Goal: Entertainment & Leisure: Consume media (video, audio)

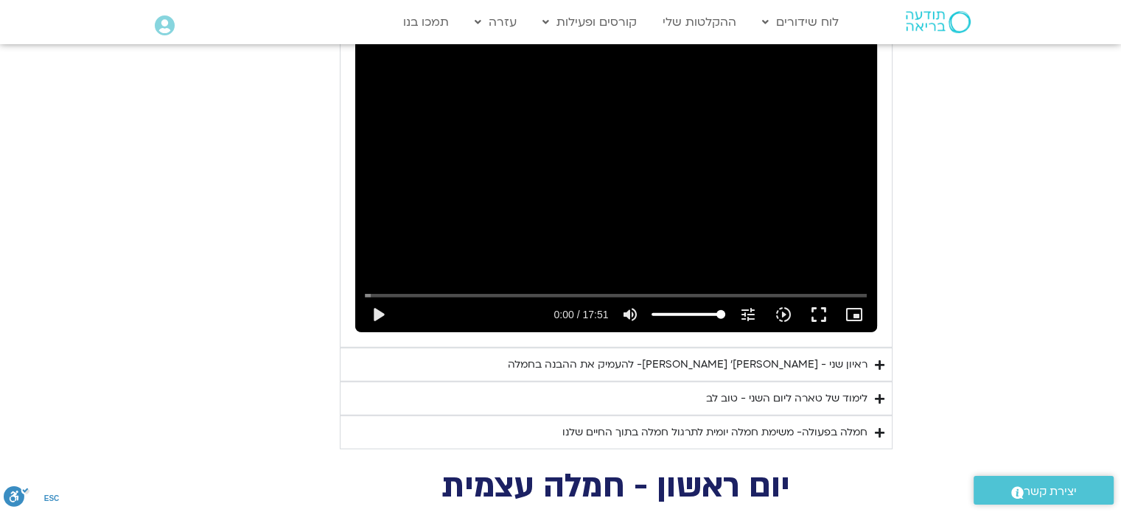
scroll to position [3835, 0]
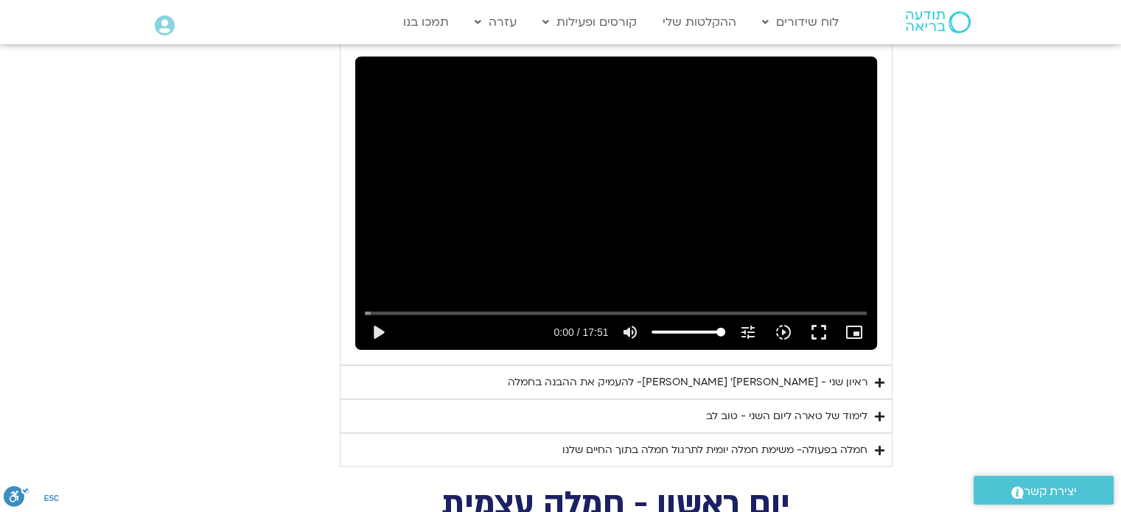
click at [790, 366] on summary "ראיון שני - [PERSON_NAME]׳ [PERSON_NAME]- להעמיק את ההבנה בחמלה" at bounding box center [616, 383] width 553 height 34
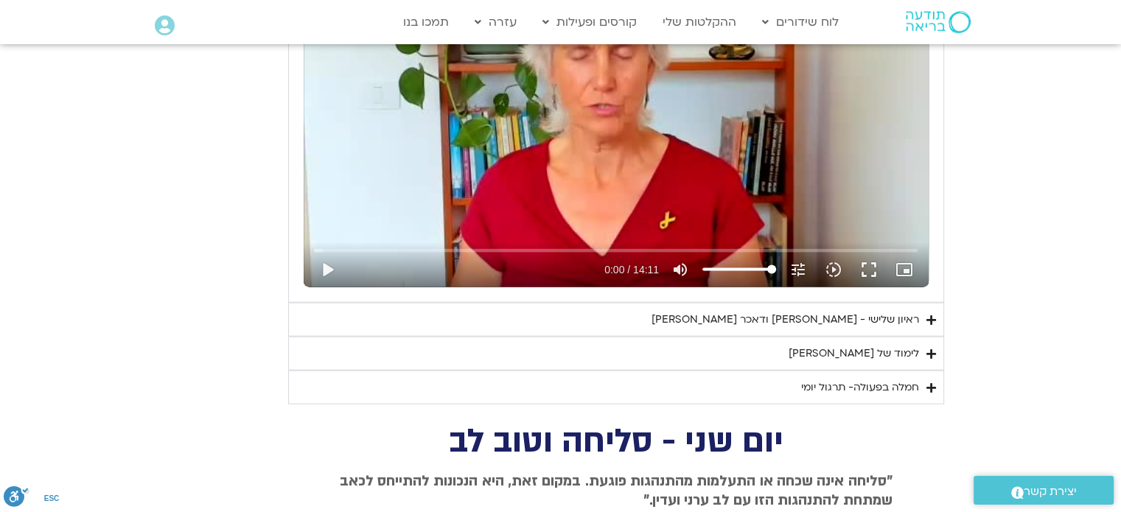
scroll to position [3139, 0]
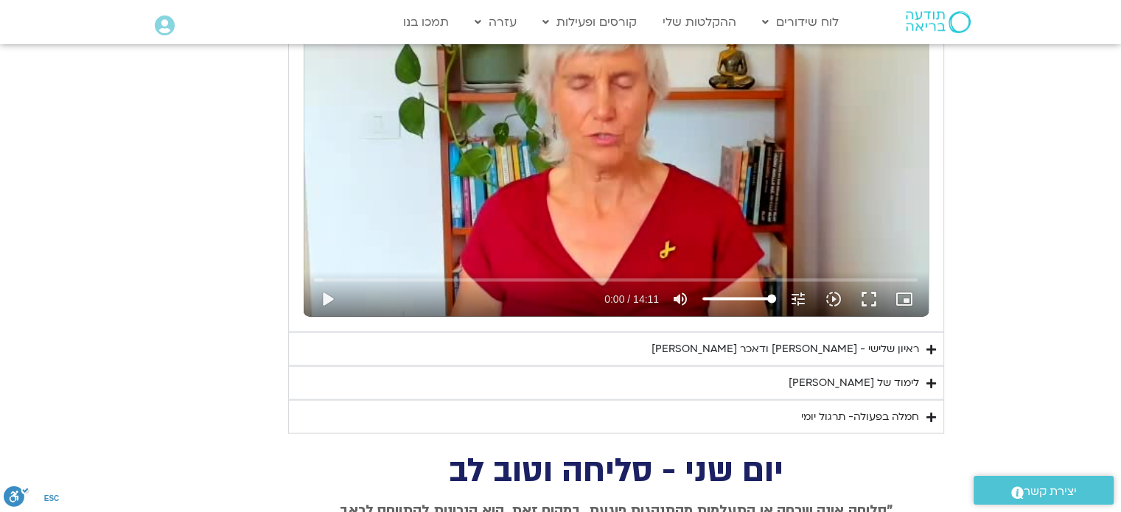
click at [806, 350] on div "ראיון שלישי - [PERSON_NAME] ודאכר [PERSON_NAME]" at bounding box center [786, 350] width 268 height 18
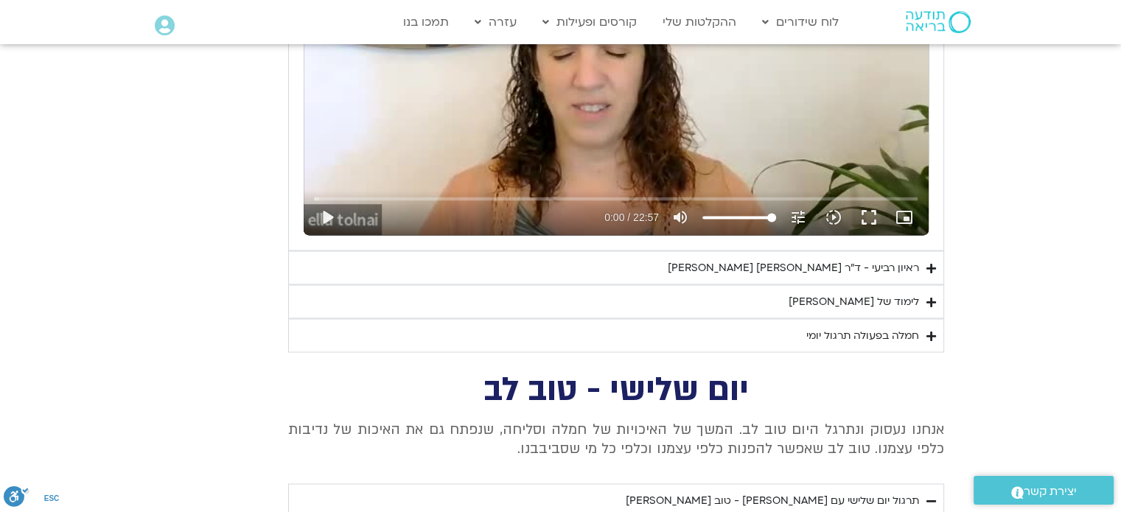
scroll to position [2570, 0]
click at [823, 271] on div "ראיון רביעי - ד"ר [PERSON_NAME] [PERSON_NAME]" at bounding box center [793, 268] width 251 height 18
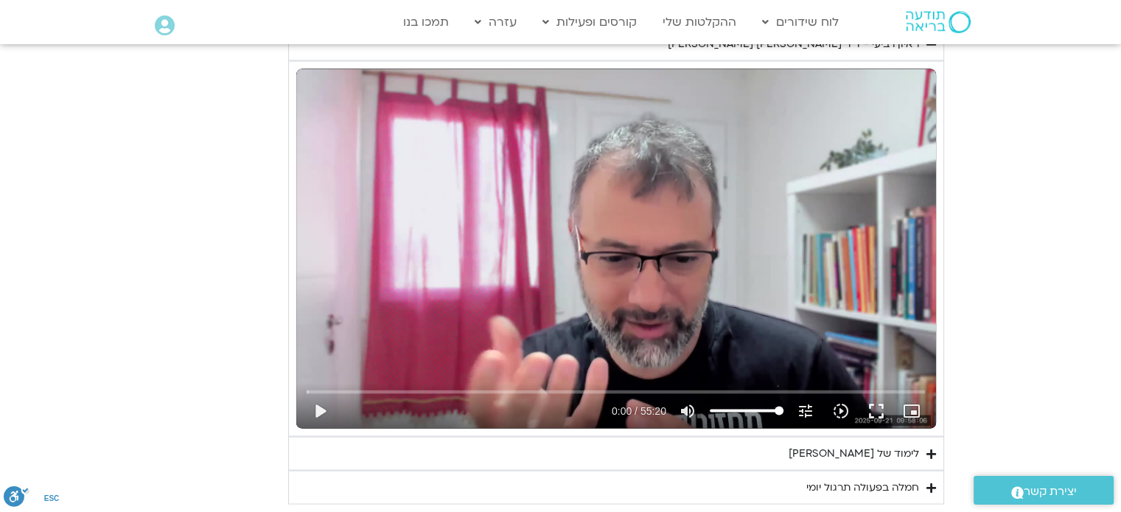
scroll to position [2822, 0]
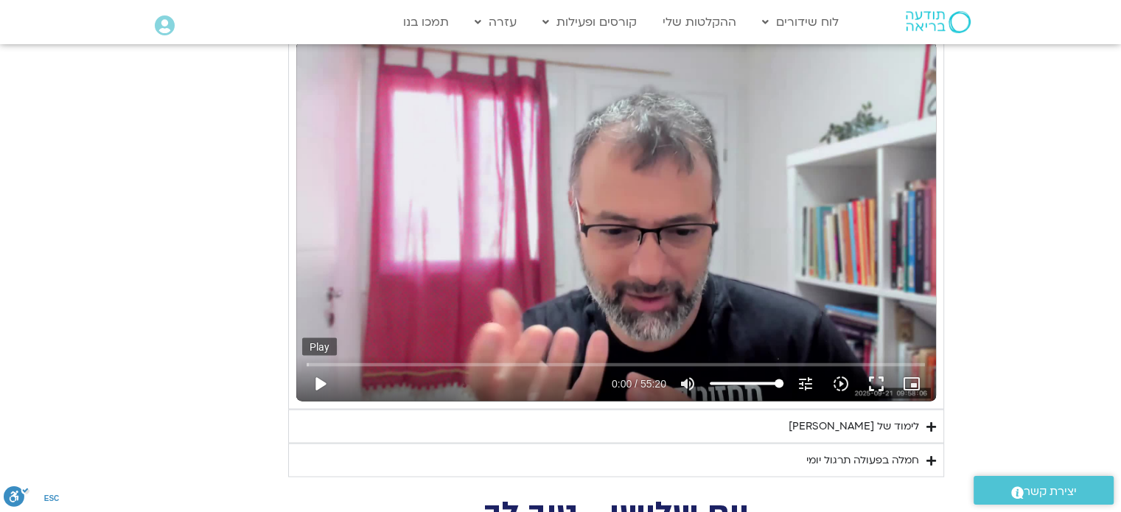
click at [318, 383] on button "play_arrow" at bounding box center [319, 383] width 35 height 35
type input "1.648169"
drag, startPoint x: 317, startPoint y: 359, endPoint x: 279, endPoint y: 358, distance: 37.6
click at [307, 360] on input "Seek" at bounding box center [616, 364] width 618 height 9
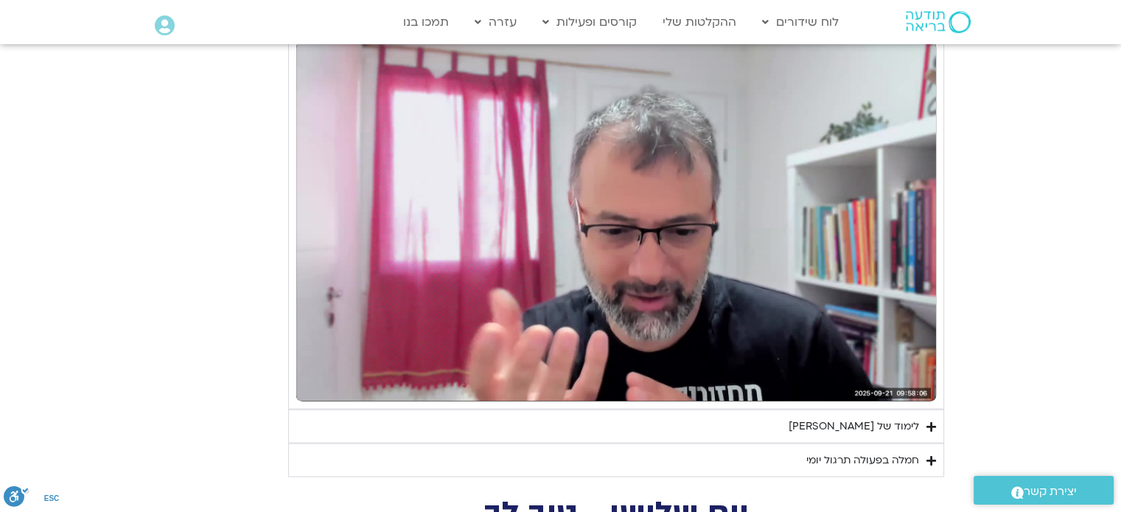
click at [879, 456] on div "חמלה בפעולה תרגול יומי" at bounding box center [862, 461] width 113 height 18
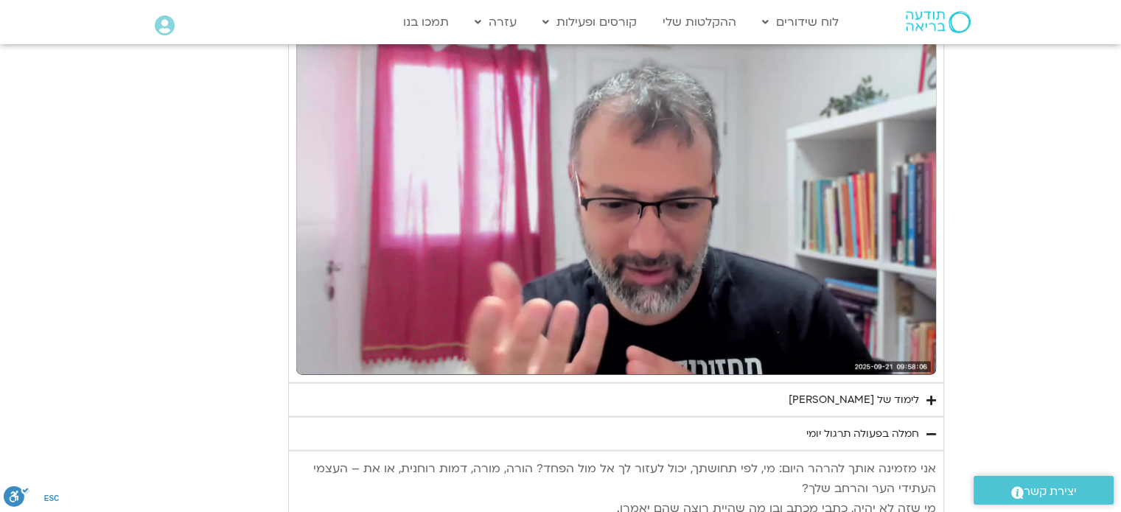
scroll to position [2847, 0]
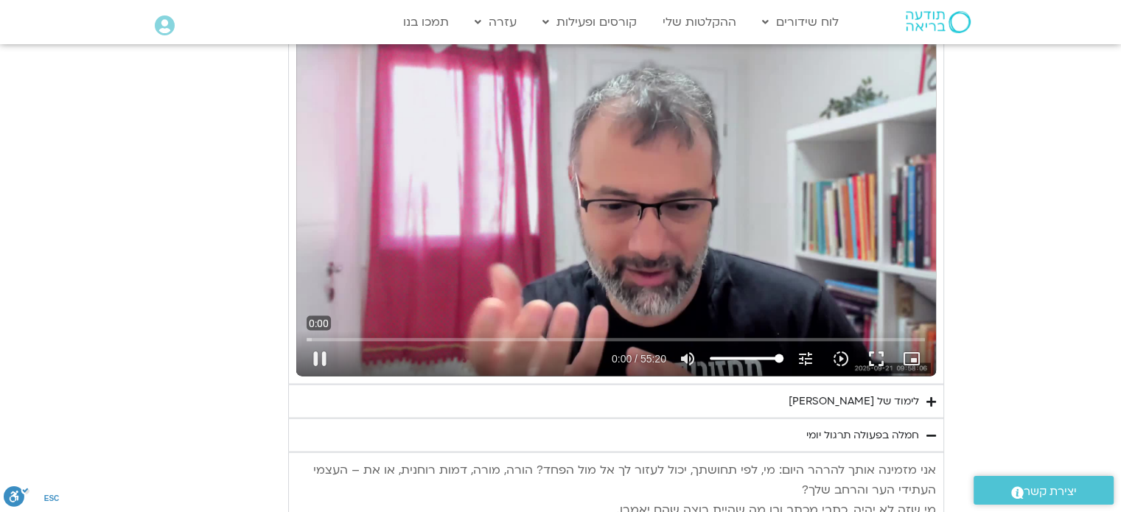
drag, startPoint x: 310, startPoint y: 334, endPoint x: 284, endPoint y: 335, distance: 26.6
click at [307, 335] on input "Seek" at bounding box center [616, 339] width 618 height 9
click at [321, 346] on button "pause" at bounding box center [319, 358] width 35 height 35
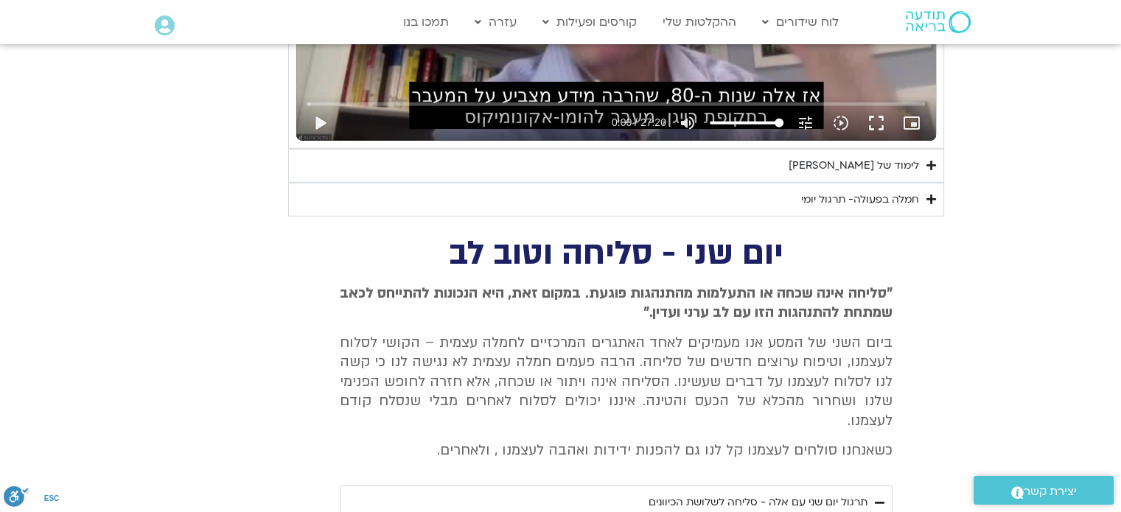
scroll to position [4267, 0]
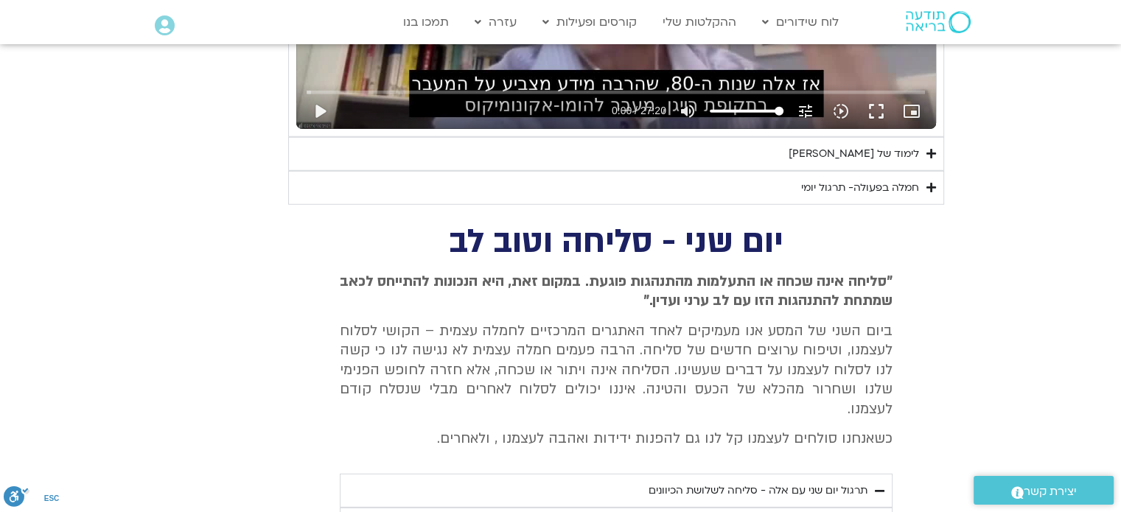
click at [486, 184] on summary "חמלה בפעולה- תרגול יומי" at bounding box center [616, 188] width 656 height 34
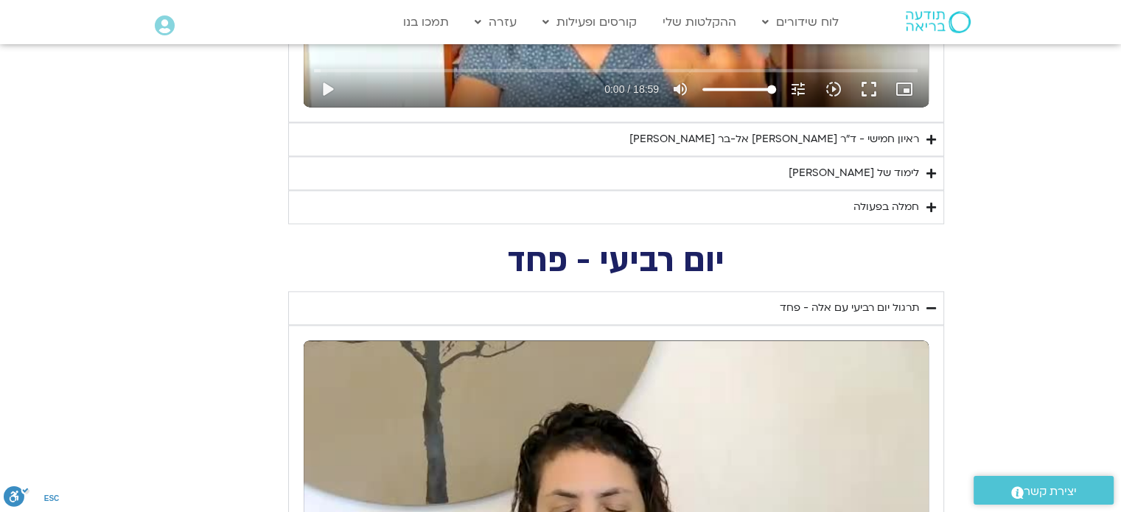
scroll to position [2114, 0]
click at [663, 194] on summary "חמלה בפעולה" at bounding box center [616, 207] width 656 height 34
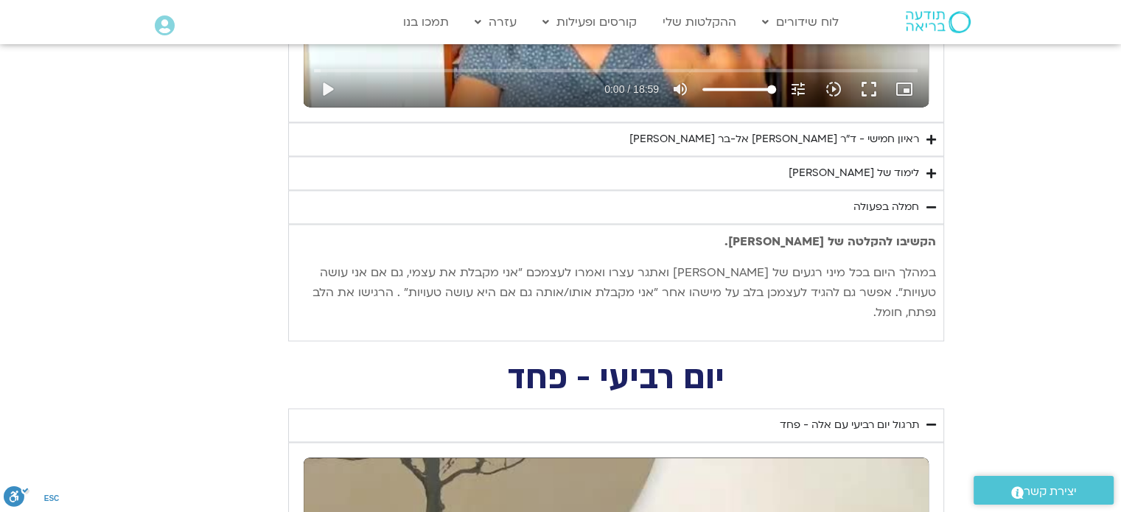
click at [649, 200] on summary "חמלה בפעולה" at bounding box center [616, 207] width 656 height 34
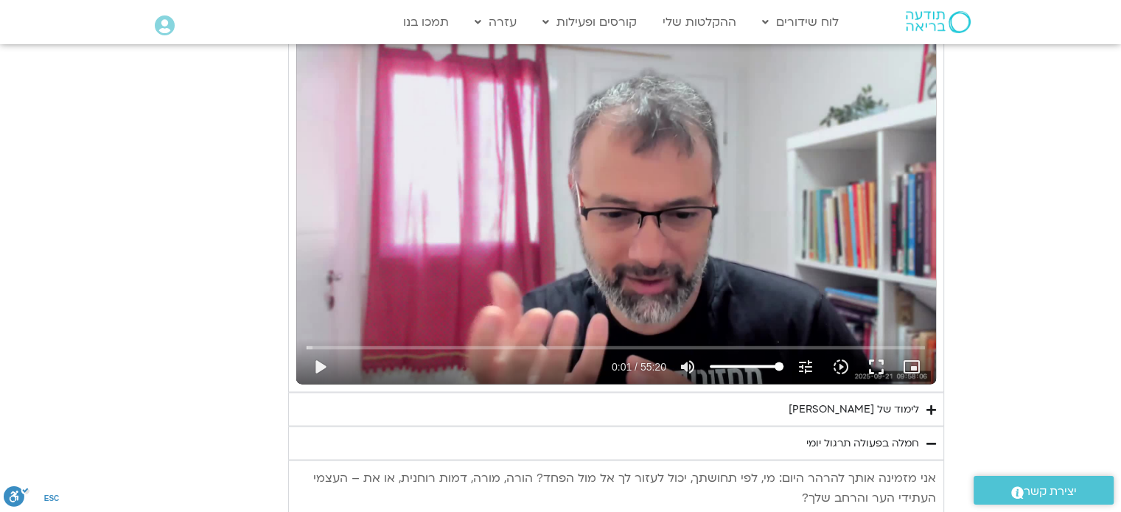
scroll to position [2819, 0]
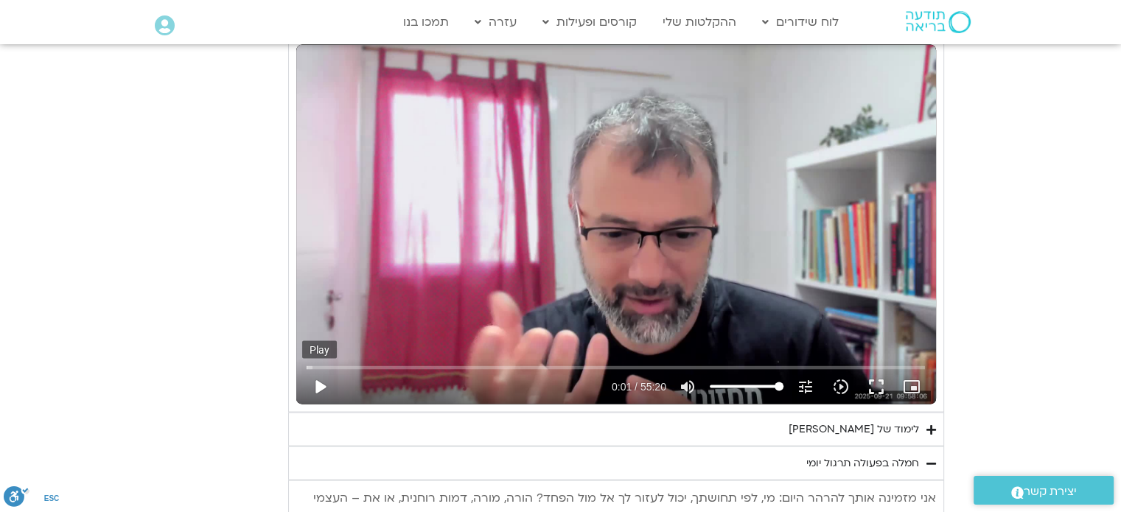
click at [324, 374] on button "play_arrow" at bounding box center [319, 386] width 35 height 35
click at [840, 387] on icon "slow_motion_video" at bounding box center [841, 387] width 18 height 18
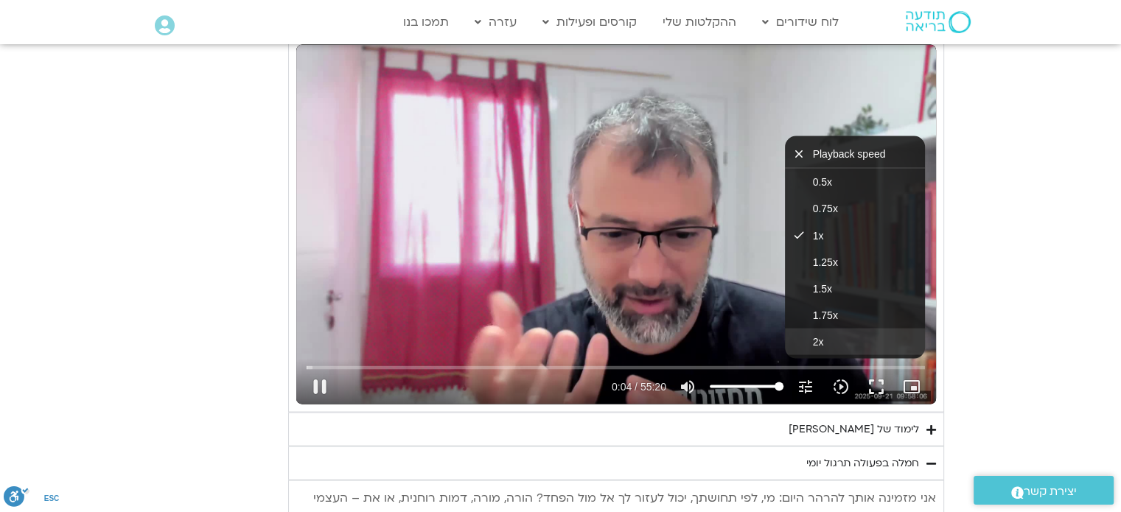
click at [846, 341] on button "2x" at bounding box center [855, 342] width 140 height 27
type input "5.604481"
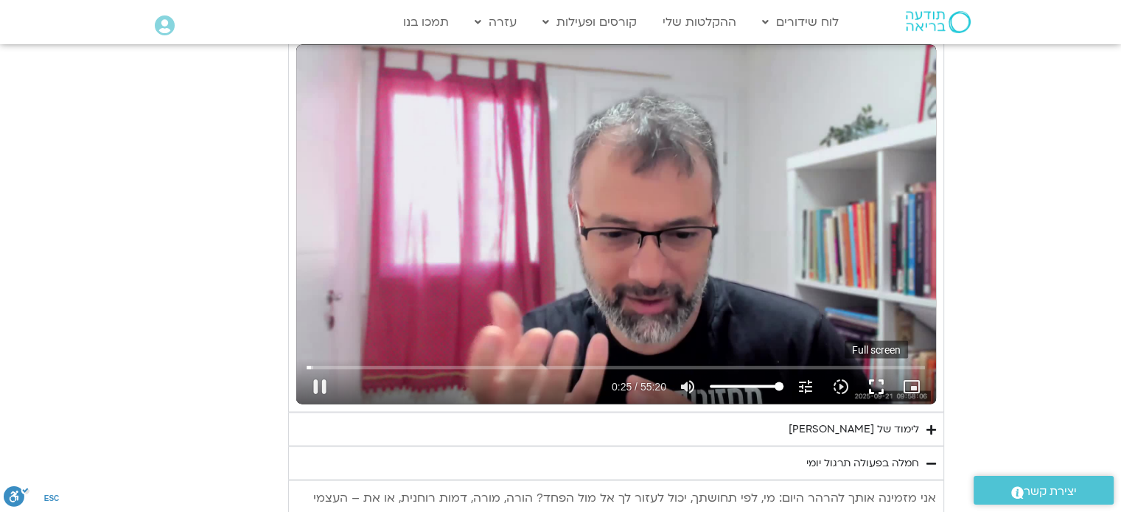
click at [877, 382] on button "fullscreen" at bounding box center [876, 386] width 35 height 35
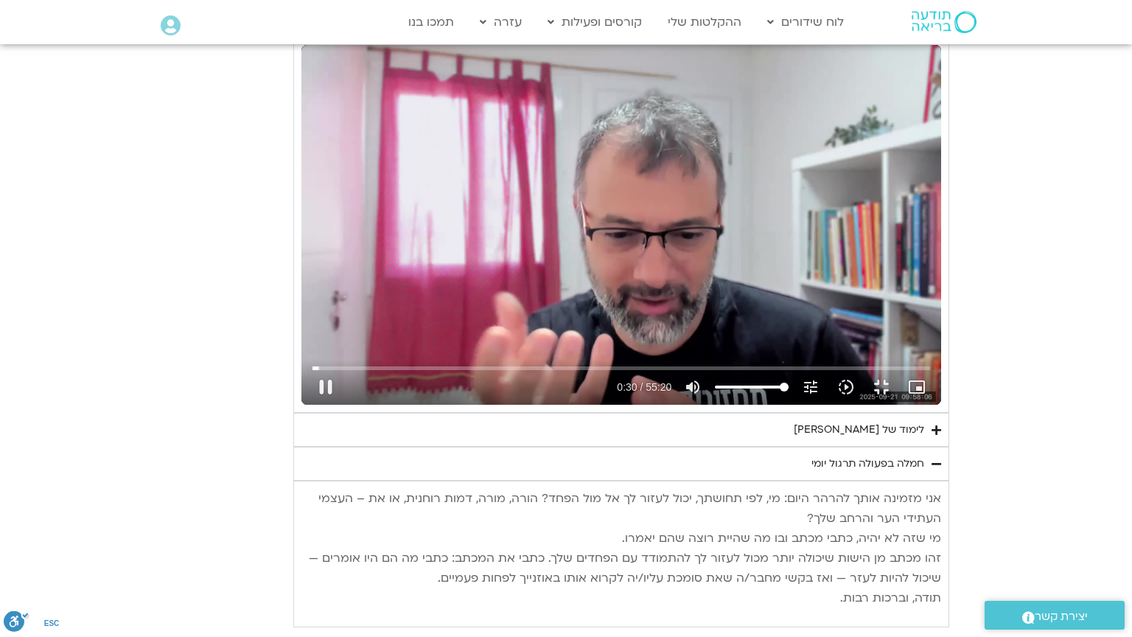
type input "30.662144"
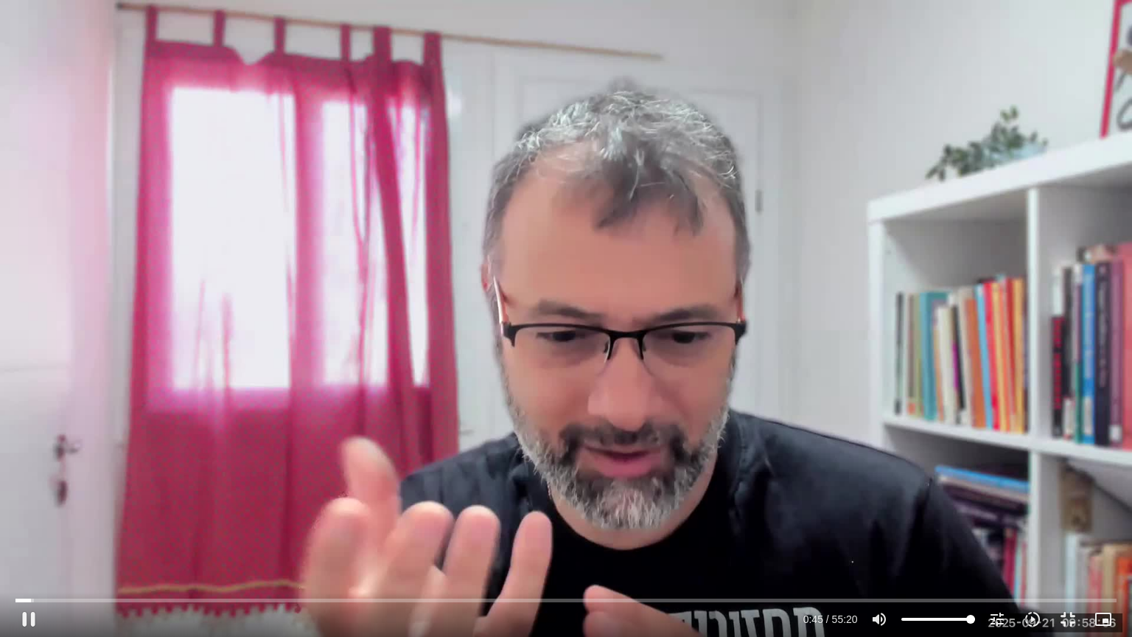
click at [975, 617] on input "Volume" at bounding box center [939, 619] width 74 height 9
click at [92, 596] on input "Seek" at bounding box center [565, 600] width 1101 height 9
click at [87, 596] on input "Seek" at bounding box center [565, 600] width 1101 height 9
click at [150, 601] on input "Seek" at bounding box center [565, 600] width 1101 height 9
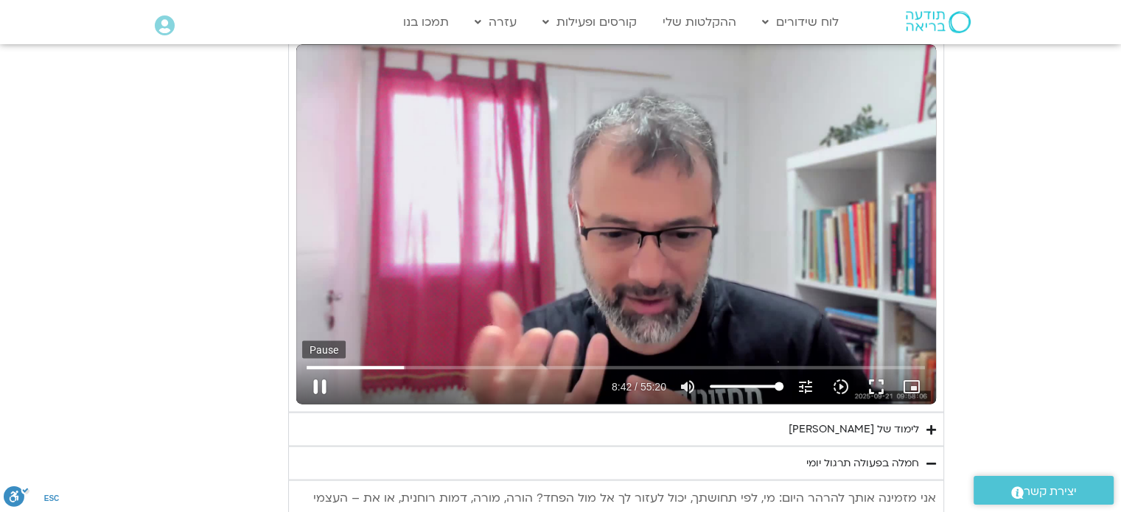
click at [313, 380] on button "pause" at bounding box center [319, 386] width 35 height 35
click at [876, 383] on button "fullscreen" at bounding box center [876, 386] width 35 height 35
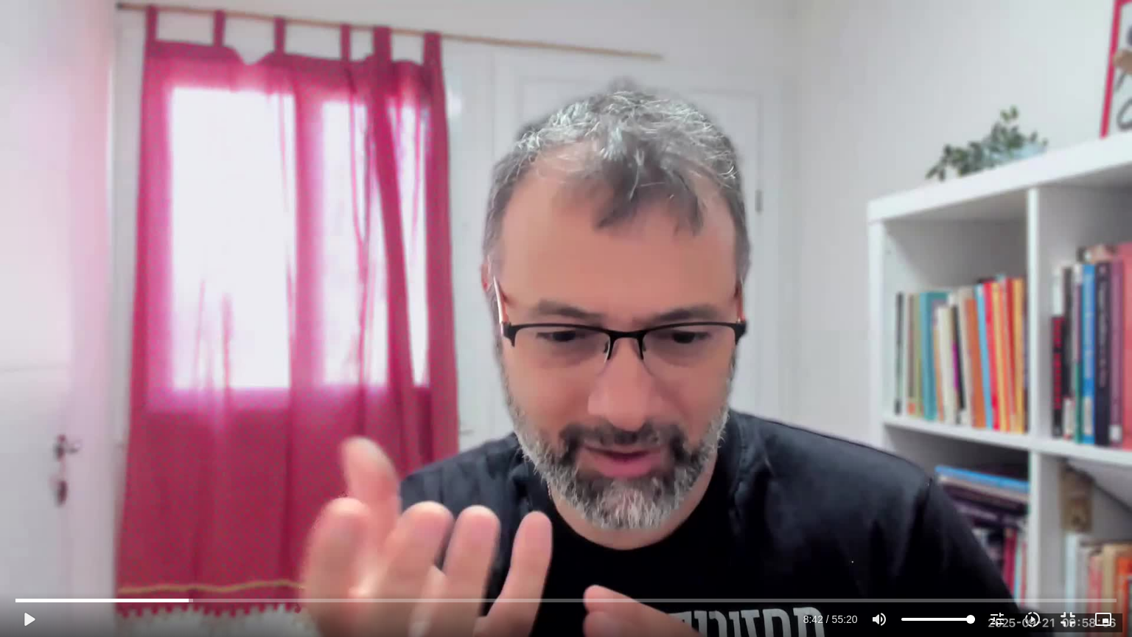
click at [973, 345] on div "Skip Ad 53:00 play_arrow 8:42 / 55:20 volume_up Mute tune Resolution Auto 720p …" at bounding box center [566, 318] width 1132 height 637
click at [220, 603] on input "Seek" at bounding box center [565, 600] width 1101 height 9
click at [218, 603] on input "Seek" at bounding box center [565, 600] width 1101 height 9
click at [1031, 613] on icon "slow_motion_video" at bounding box center [1033, 619] width 18 height 18
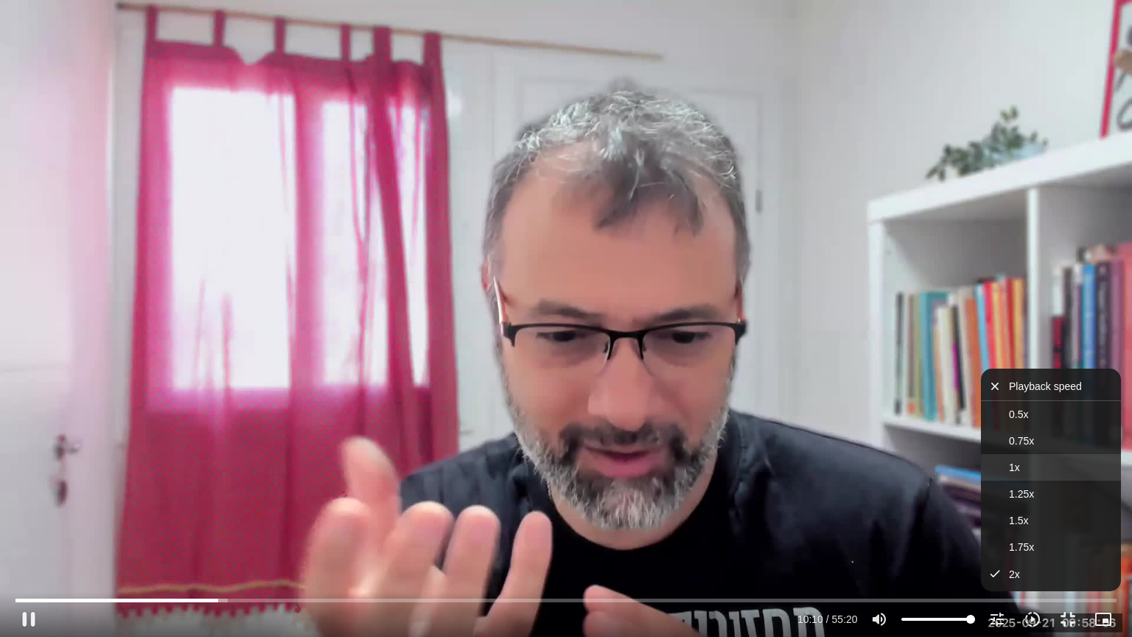
click at [1045, 467] on button "1x" at bounding box center [1051, 467] width 140 height 27
click at [1004, 566] on button "2x" at bounding box center [1051, 574] width 140 height 27
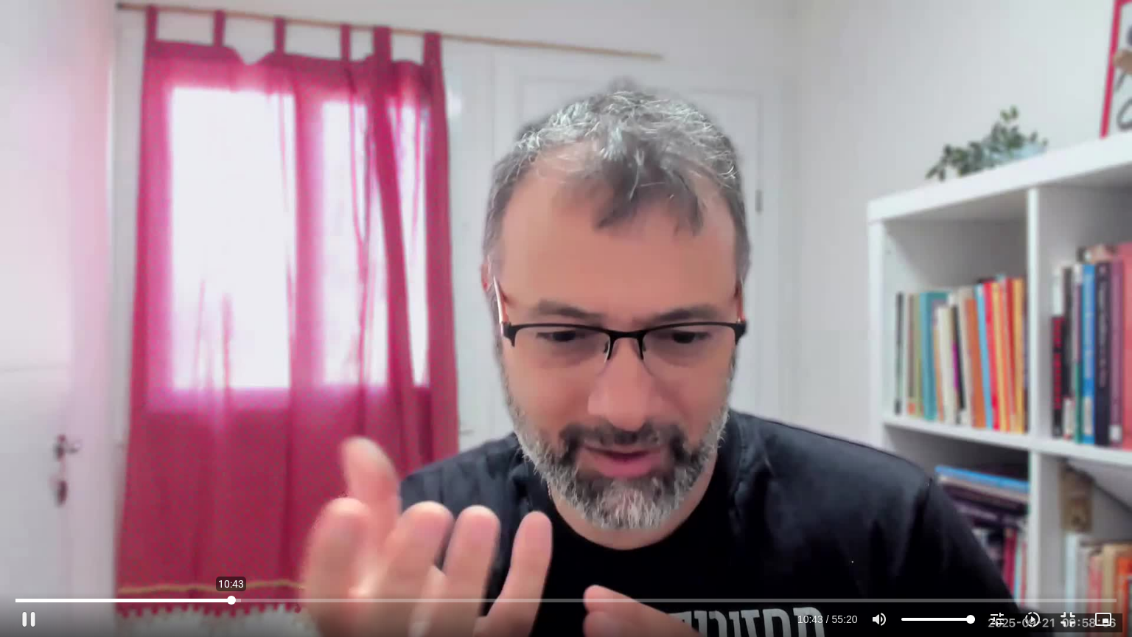
click at [231, 602] on input "Seek" at bounding box center [565, 600] width 1101 height 9
click at [223, 602] on input "Seek" at bounding box center [565, 600] width 1101 height 9
click at [258, 599] on input "Seek" at bounding box center [565, 600] width 1101 height 9
click at [249, 598] on input "Seek" at bounding box center [565, 600] width 1101 height 9
click at [1028, 614] on icon "slow_motion_video" at bounding box center [1033, 619] width 18 height 18
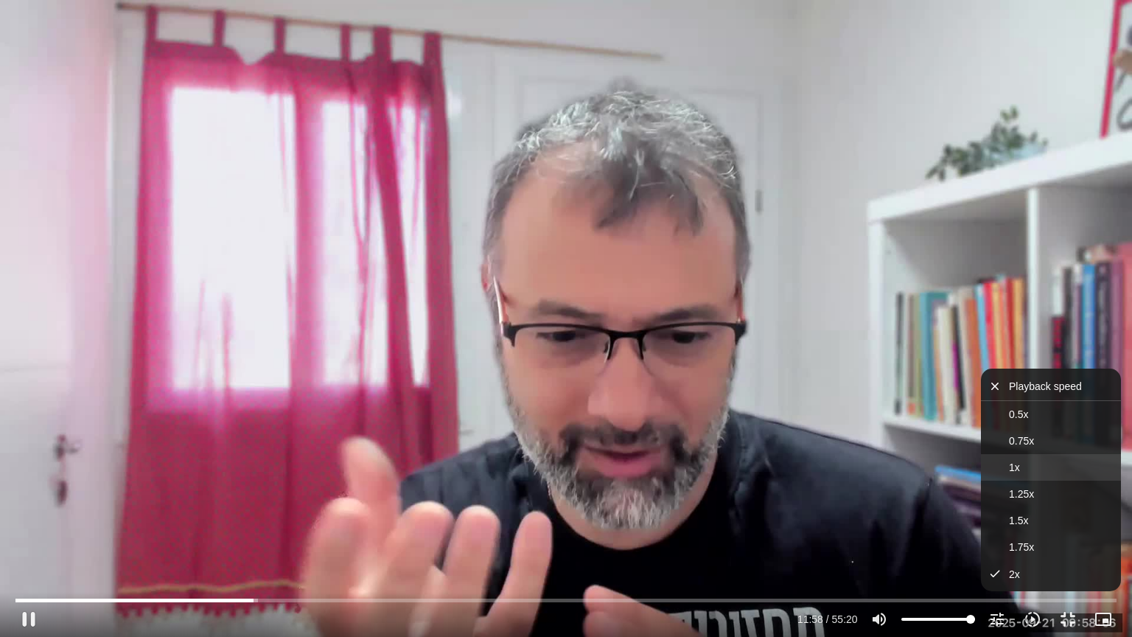
click at [1020, 469] on button "1x" at bounding box center [1051, 467] width 140 height 27
click at [1024, 548] on span "1.75x" at bounding box center [1021, 548] width 25 height 12
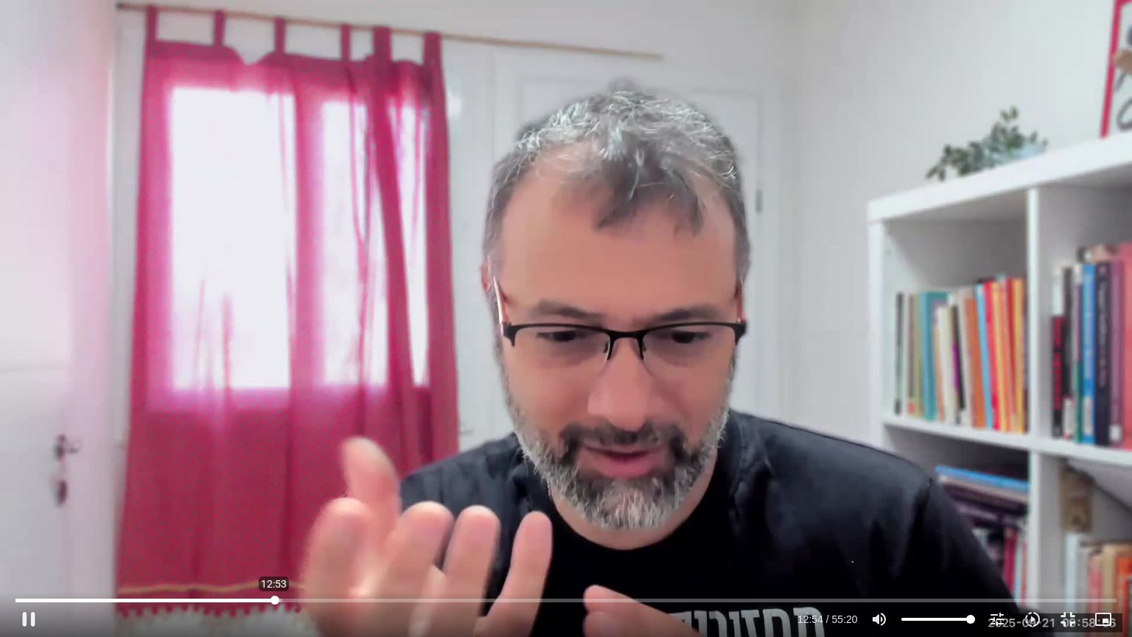
click at [274, 598] on input "Seek" at bounding box center [565, 600] width 1101 height 9
click at [351, 599] on input "Seek" at bounding box center [565, 600] width 1101 height 9
click at [1031, 612] on icon "slow_motion_video" at bounding box center [1033, 619] width 18 height 18
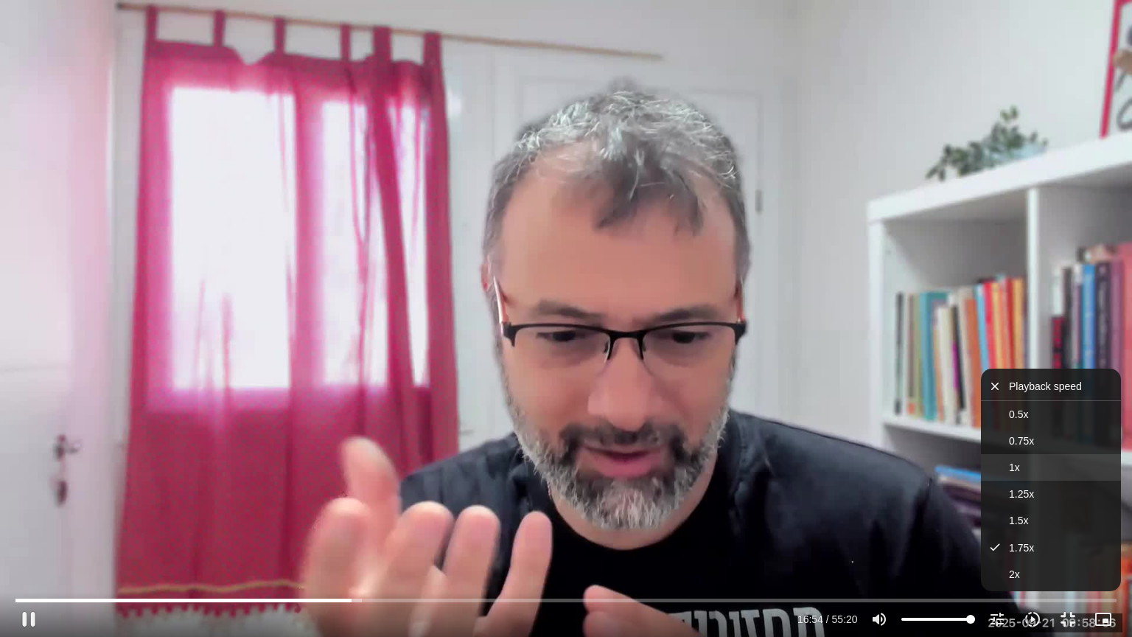
click at [1019, 461] on span "1x" at bounding box center [1014, 467] width 11 height 12
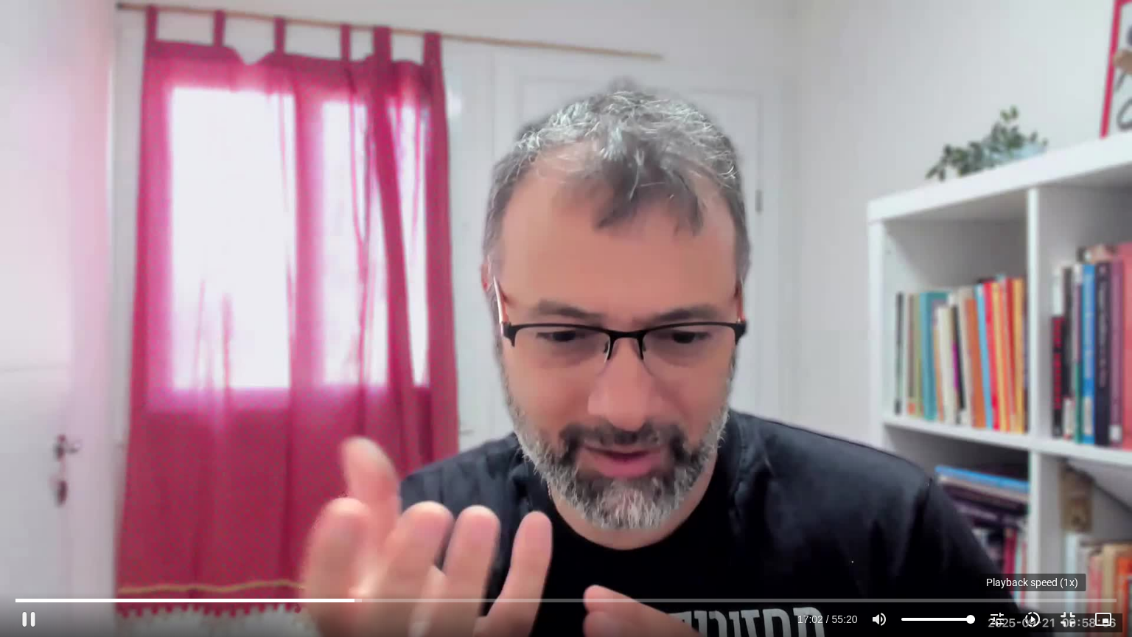
click at [1031, 618] on icon "slow_motion_video" at bounding box center [1033, 619] width 18 height 18
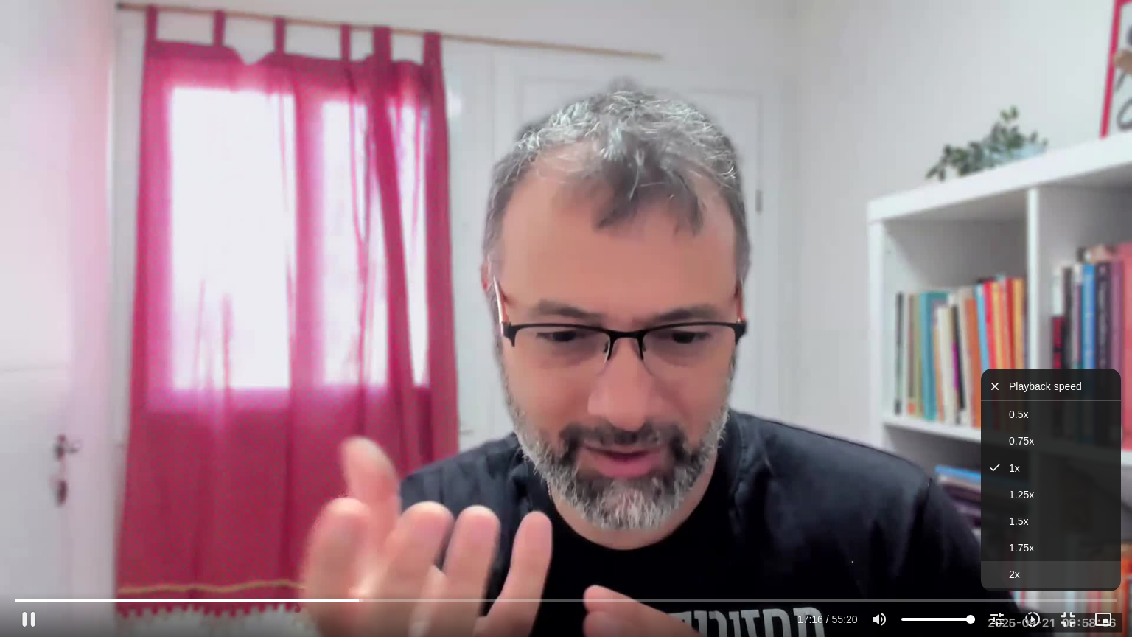
click at [1025, 569] on button "2x" at bounding box center [1051, 574] width 140 height 27
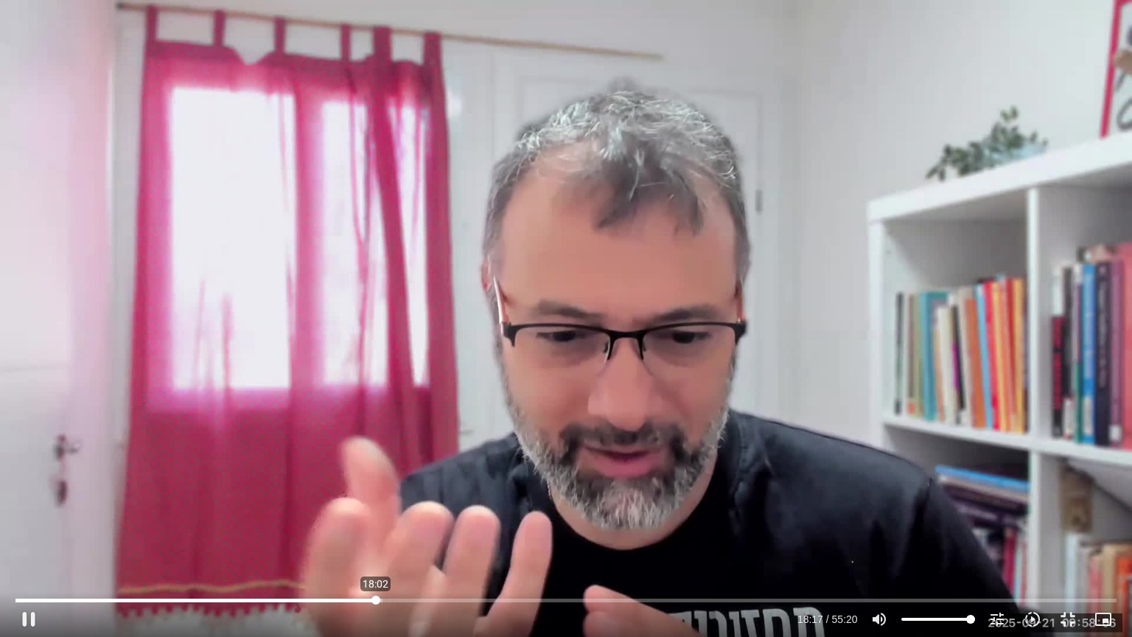
click at [376, 596] on input "Seek" at bounding box center [565, 600] width 1101 height 9
click at [374, 597] on input "Seek" at bounding box center [565, 600] width 1101 height 9
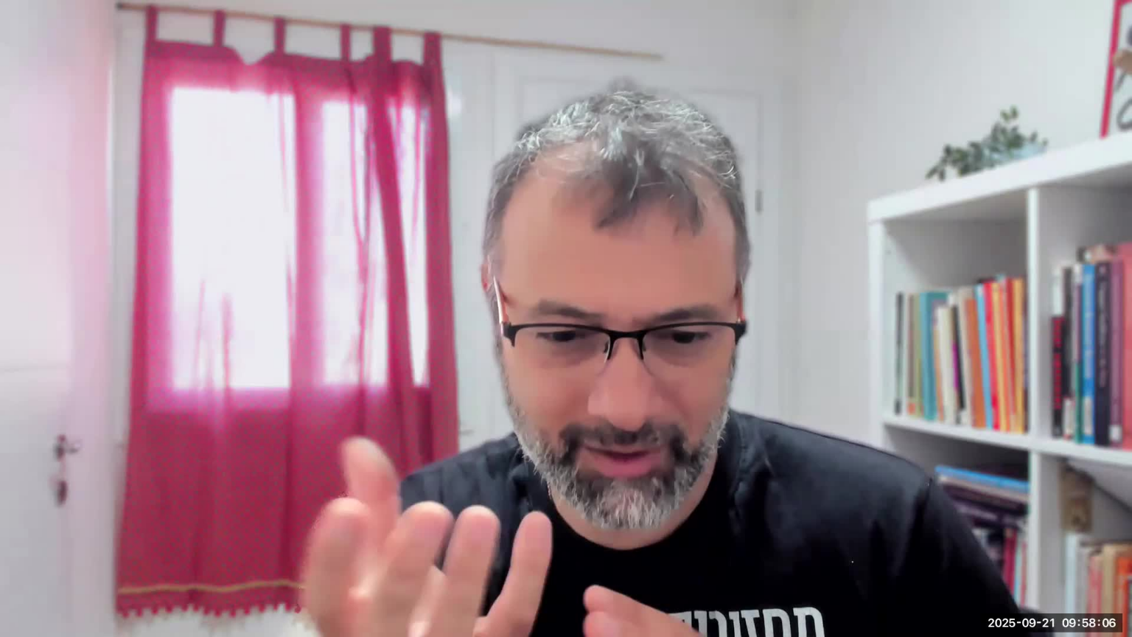
click at [997, 619] on icon "tune" at bounding box center [997, 619] width 18 height 18
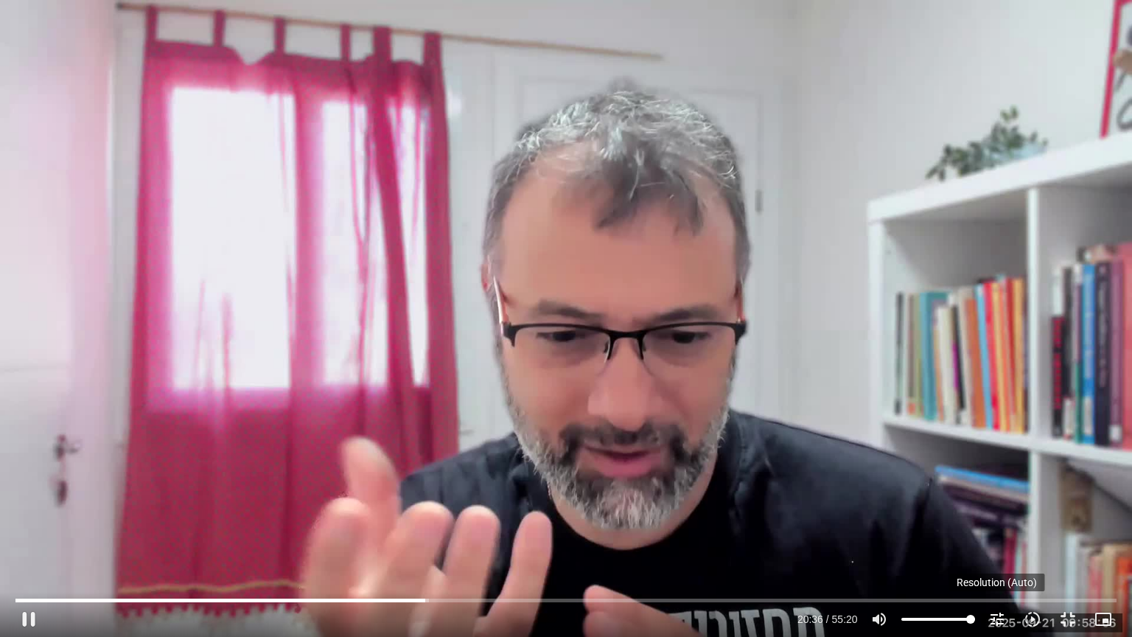
click at [997, 624] on icon "tune" at bounding box center [997, 619] width 18 height 18
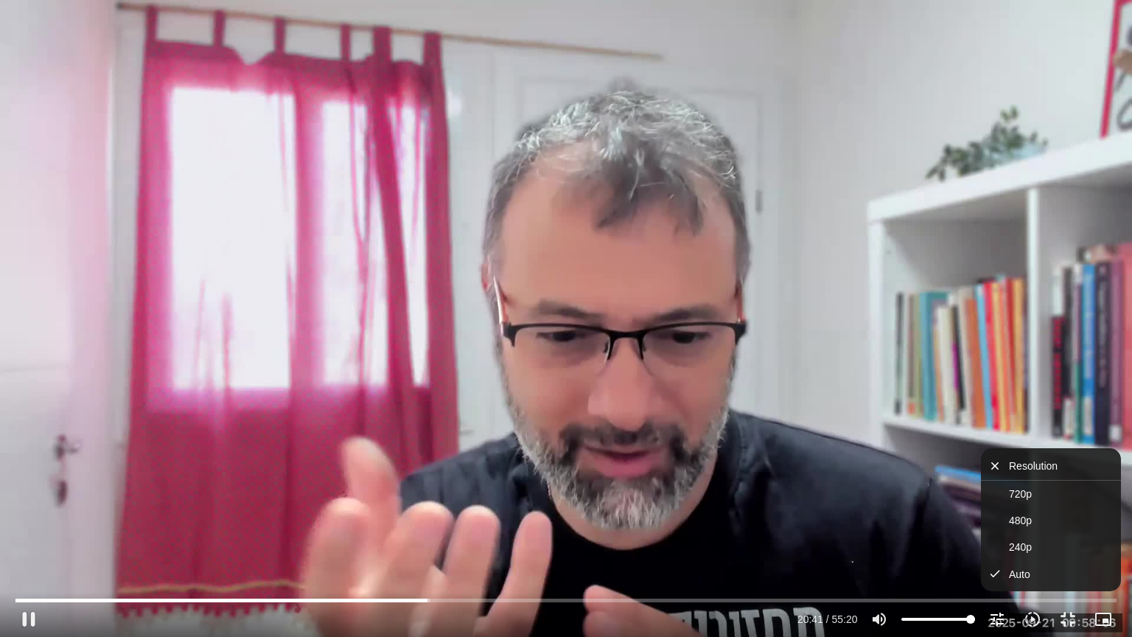
click at [997, 622] on icon "tune" at bounding box center [997, 619] width 18 height 18
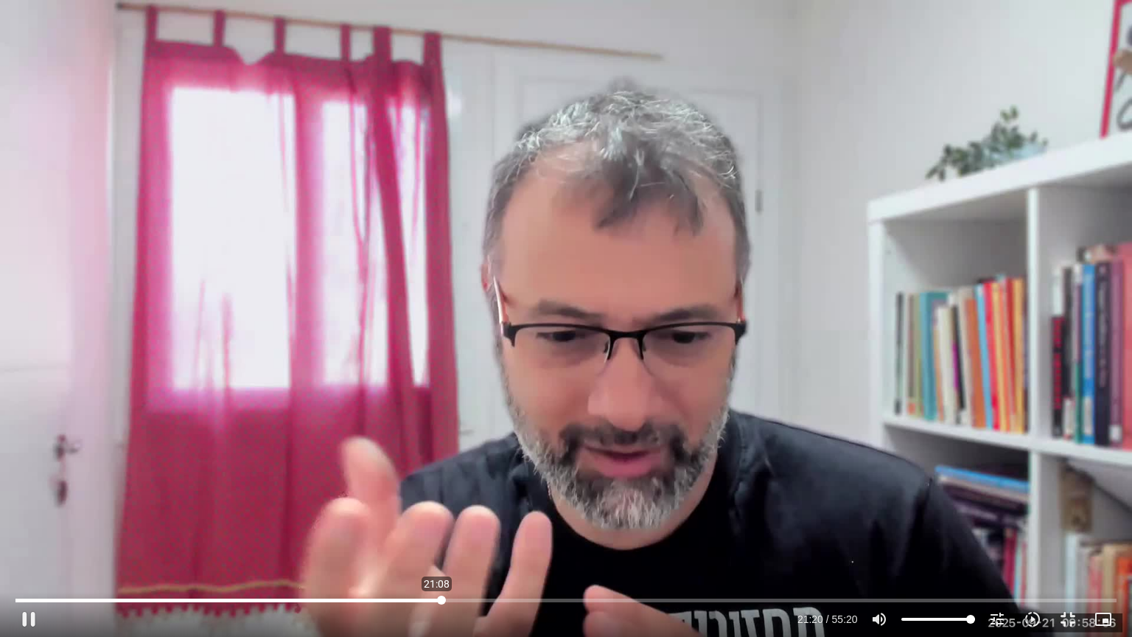
click at [437, 601] on input "Seek" at bounding box center [565, 600] width 1101 height 9
click at [436, 601] on input "Seek" at bounding box center [565, 600] width 1101 height 9
click at [1071, 617] on button "fullscreen_exit" at bounding box center [1067, 618] width 35 height 35
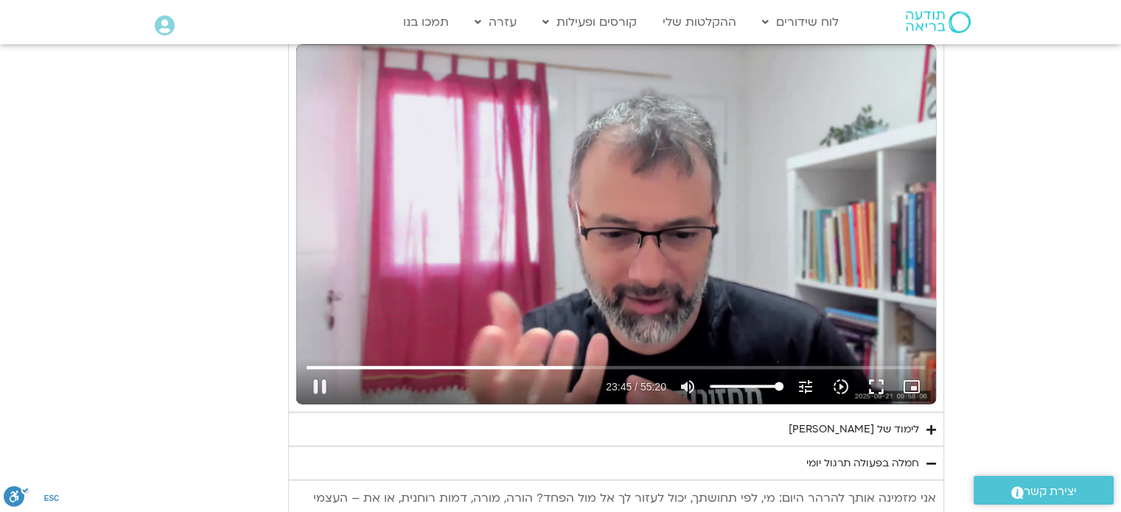
click at [415, 179] on div "Skip Ad 21:30 pause 23:45 / 55:20 volume_up Mute tune Resolution Auto 720p slow…" at bounding box center [616, 225] width 640 height 360
click at [879, 387] on button "fullscreen" at bounding box center [876, 386] width 35 height 35
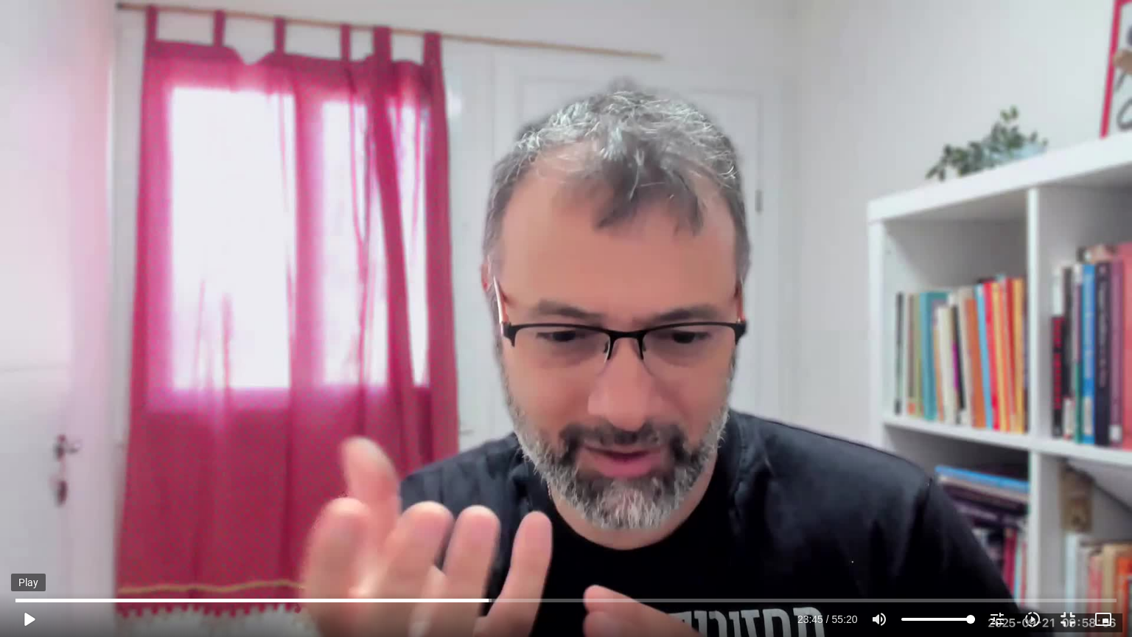
click at [22, 620] on button "play_arrow" at bounding box center [28, 618] width 35 height 35
click at [570, 600] on input "Seek" at bounding box center [565, 600] width 1101 height 9
click at [584, 598] on input "Seek" at bounding box center [565, 600] width 1101 height 9
click at [1037, 619] on icon "slow_motion_video" at bounding box center [1033, 619] width 18 height 18
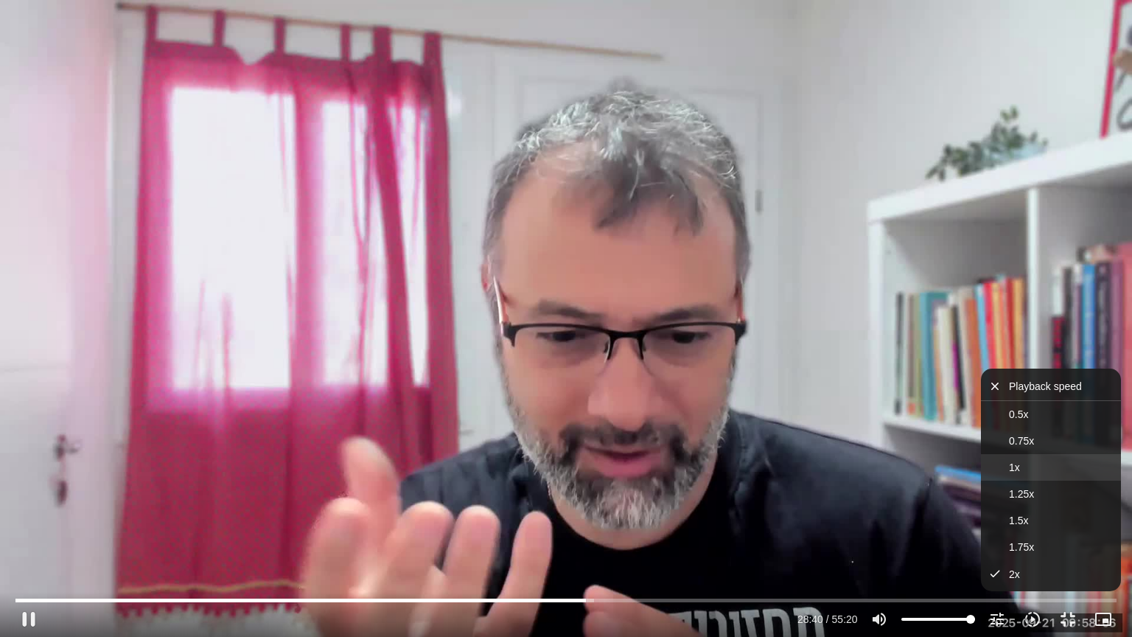
click at [1008, 456] on button "1x" at bounding box center [1051, 467] width 140 height 27
click at [584, 599] on input "Seek" at bounding box center [565, 600] width 1101 height 9
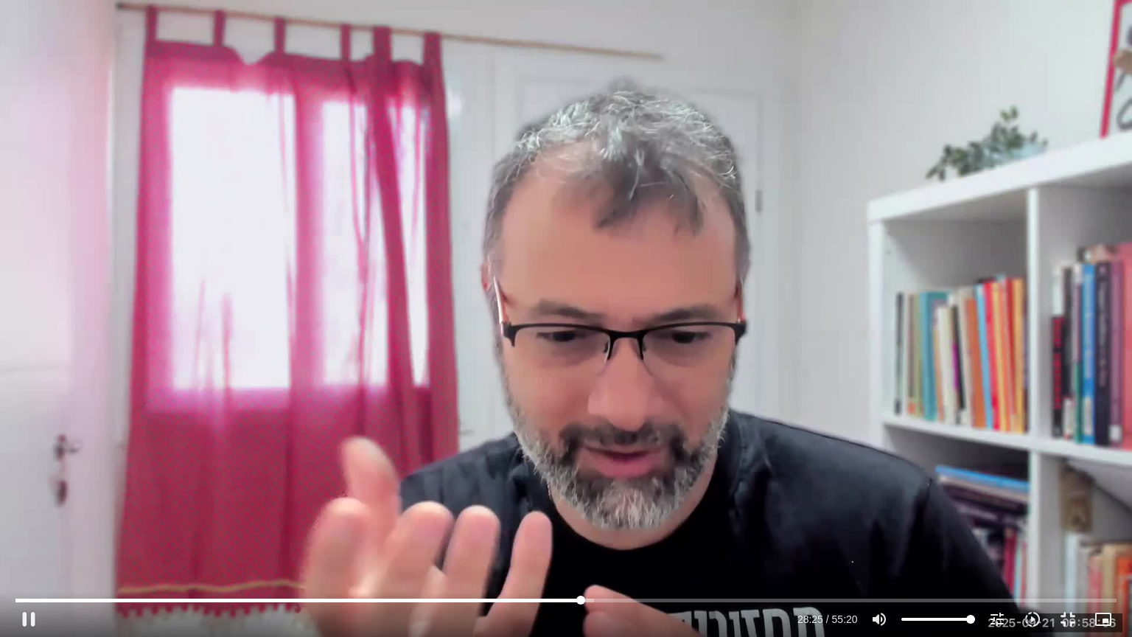
click at [581, 599] on input "Seek" at bounding box center [565, 600] width 1101 height 9
click at [1034, 609] on button "slow_motion_video Playback speed 1x 1x" at bounding box center [1032, 618] width 35 height 35
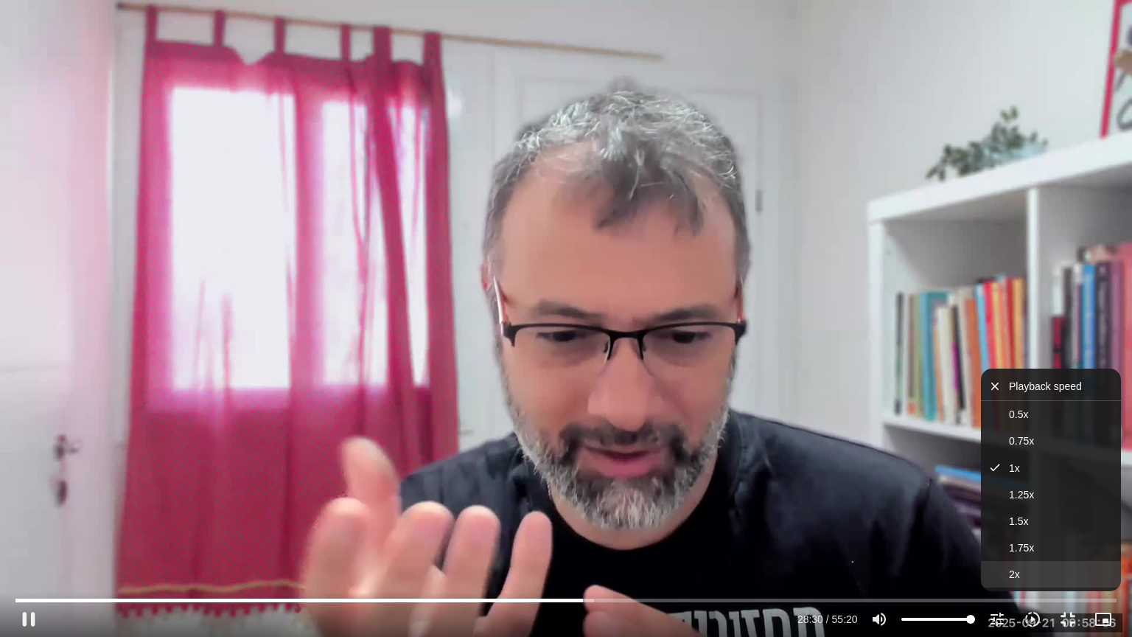
click at [1024, 569] on button "2x" at bounding box center [1051, 574] width 140 height 27
click at [1029, 474] on button "1x" at bounding box center [1051, 467] width 140 height 27
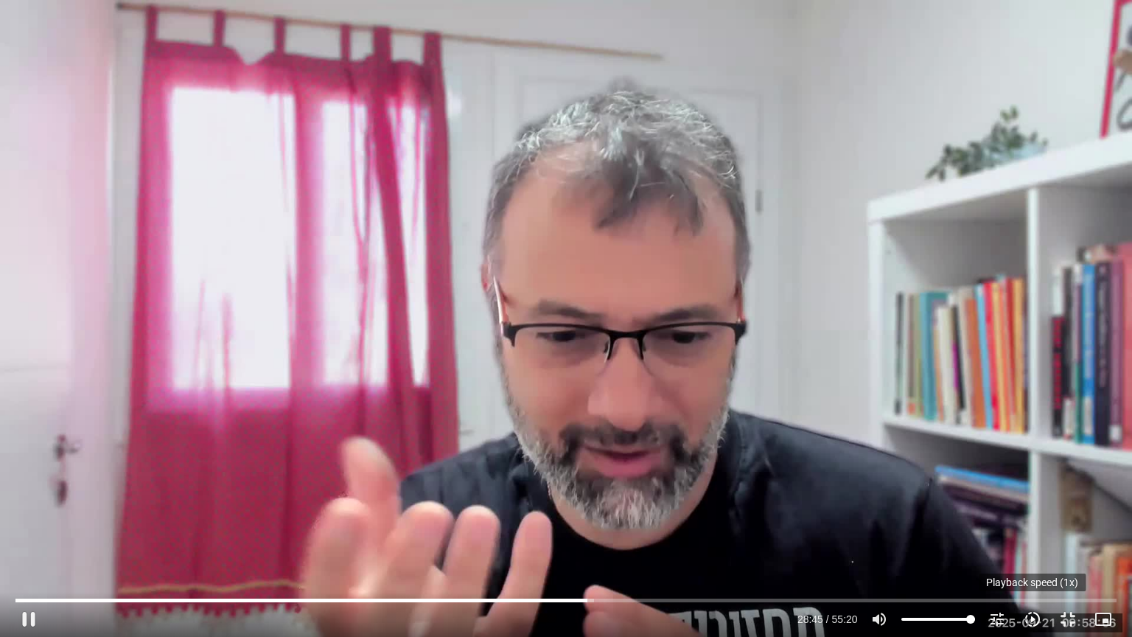
click at [1029, 617] on icon "slow_motion_video" at bounding box center [1033, 619] width 18 height 18
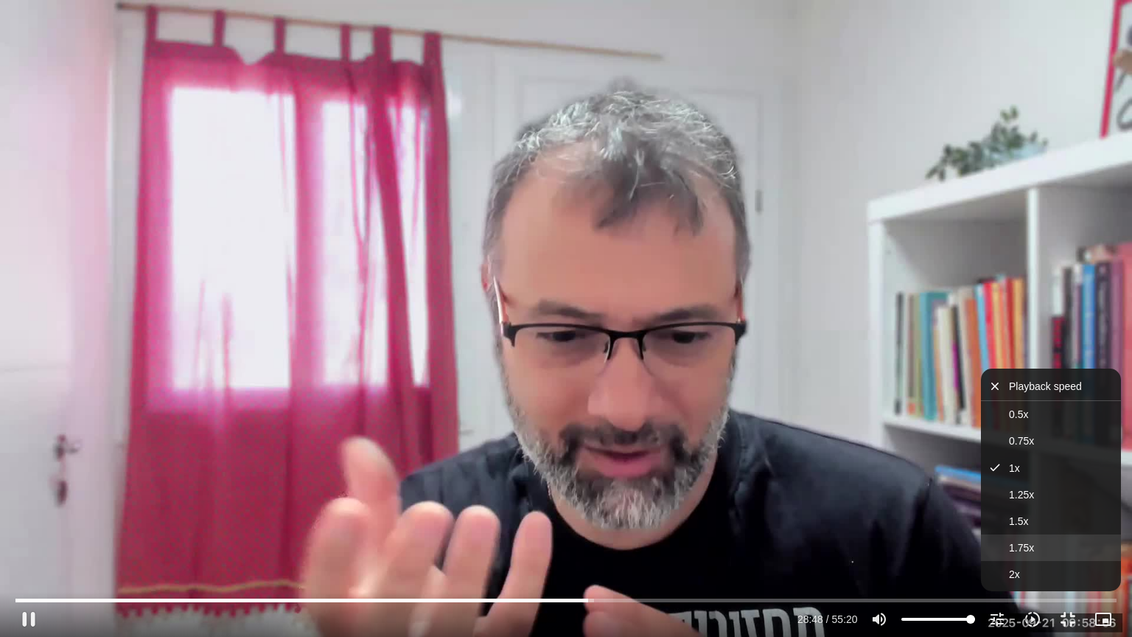
click at [1031, 548] on span "1.75x" at bounding box center [1021, 548] width 25 height 12
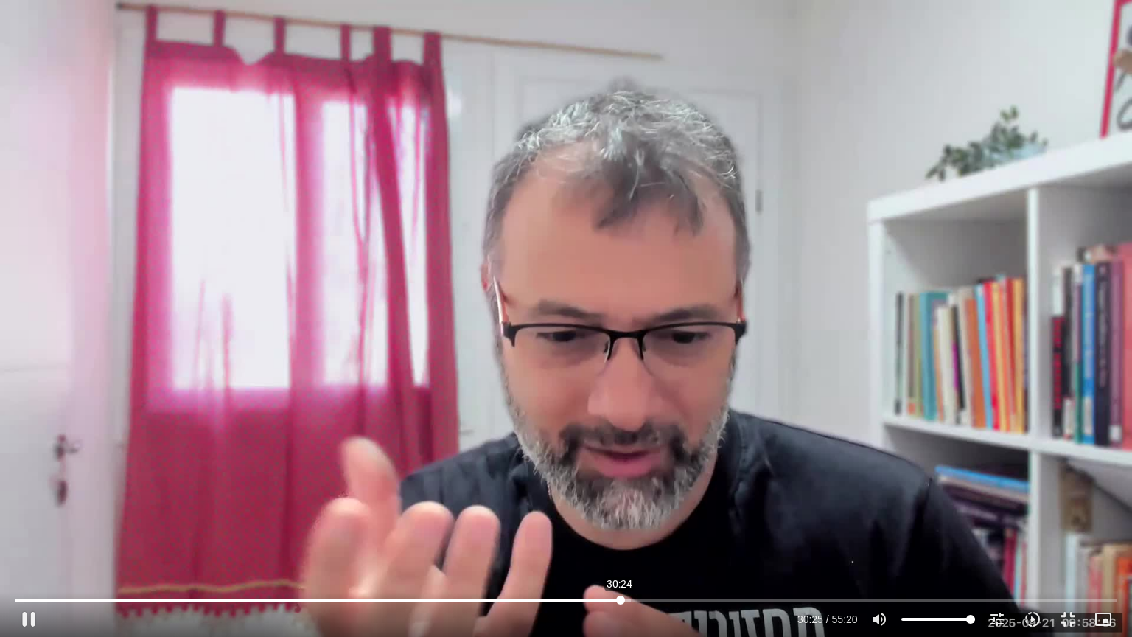
click at [620, 598] on input "Seek" at bounding box center [565, 600] width 1101 height 9
click at [1032, 620] on icon "slow_motion_video" at bounding box center [1033, 619] width 18 height 18
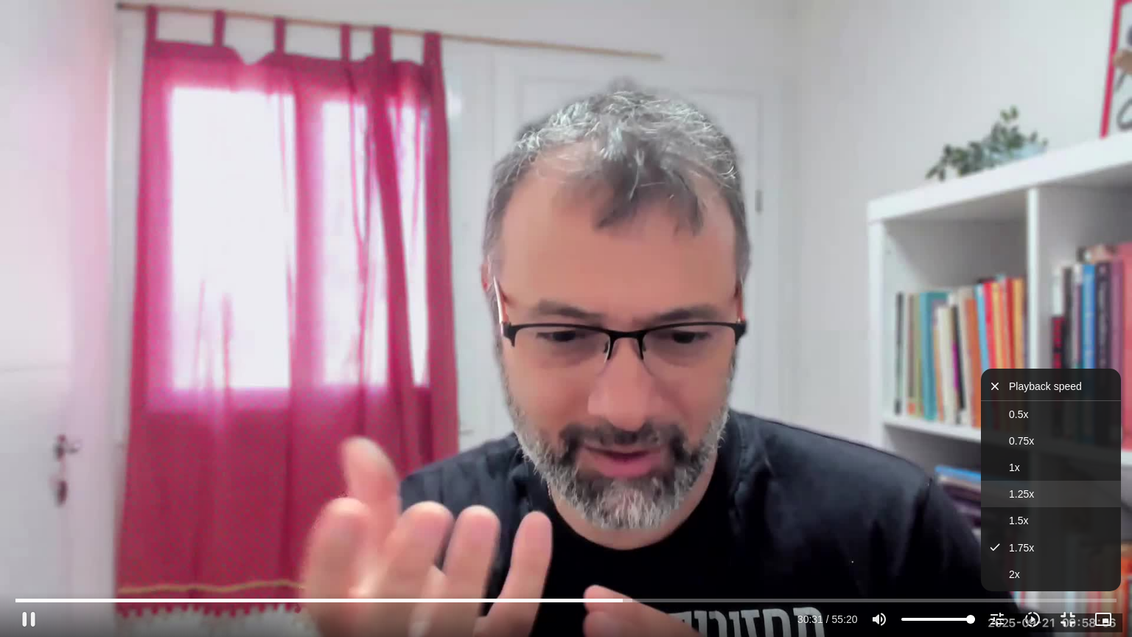
click at [1029, 497] on span "1.25x" at bounding box center [1021, 494] width 25 height 12
click at [1017, 542] on span "1.75x" at bounding box center [1021, 548] width 25 height 12
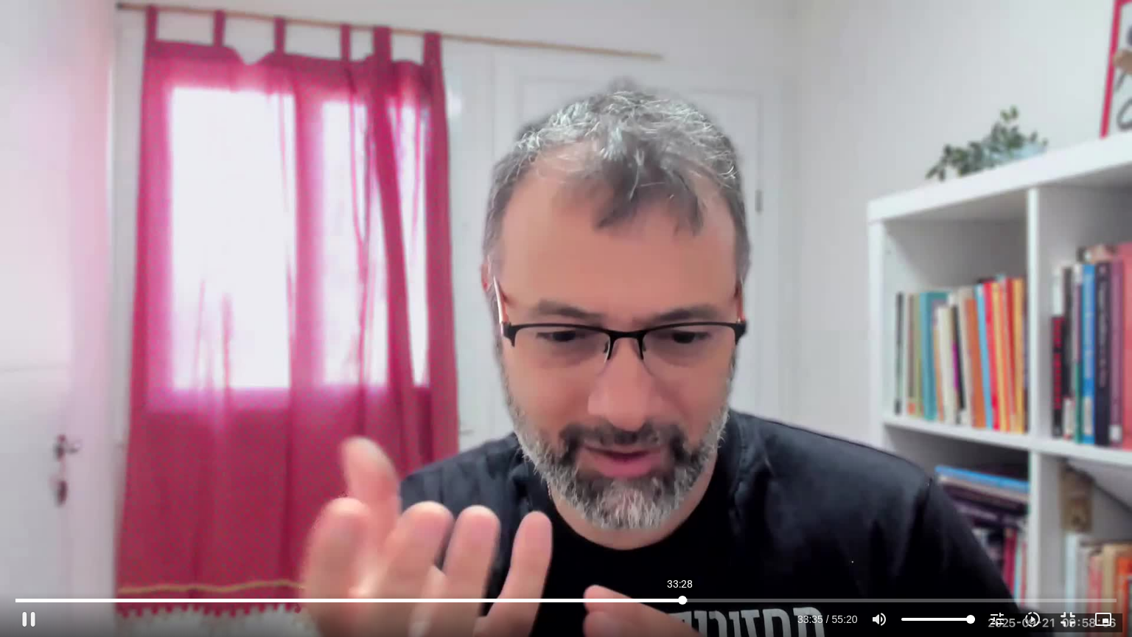
click at [680, 599] on input "Seek" at bounding box center [565, 600] width 1101 height 9
click at [677, 599] on input "Seek" at bounding box center [565, 600] width 1101 height 9
click at [673, 598] on input "Seek" at bounding box center [565, 600] width 1101 height 9
click at [684, 599] on input "Seek" at bounding box center [565, 600] width 1101 height 9
click at [678, 597] on input "Seek" at bounding box center [565, 600] width 1101 height 9
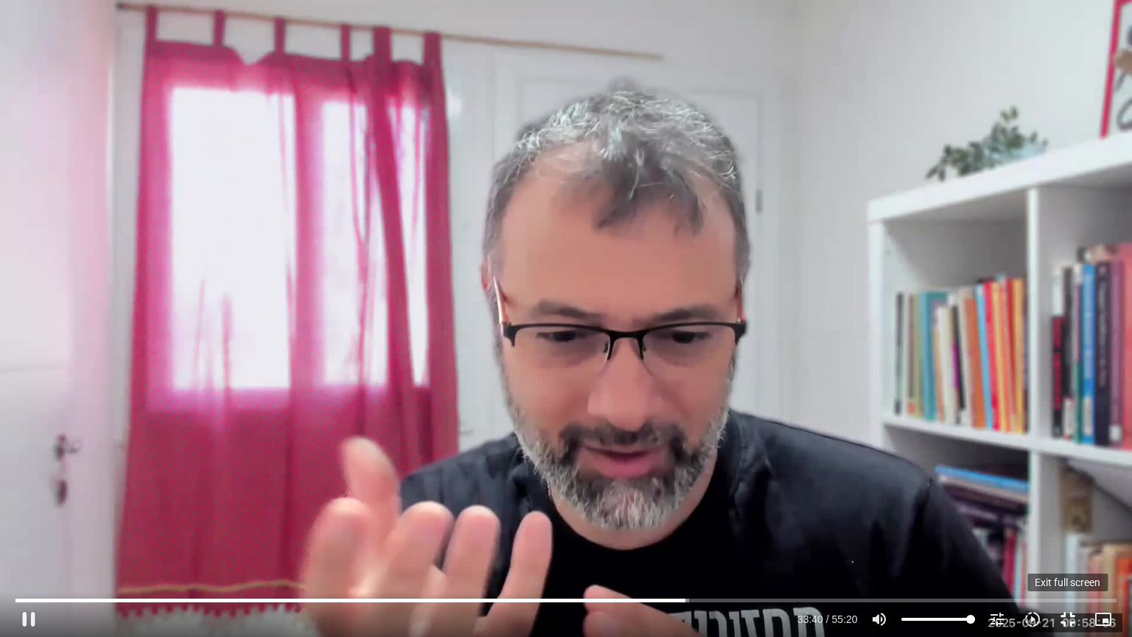
click at [1064, 624] on button "fullscreen_exit" at bounding box center [1067, 618] width 35 height 35
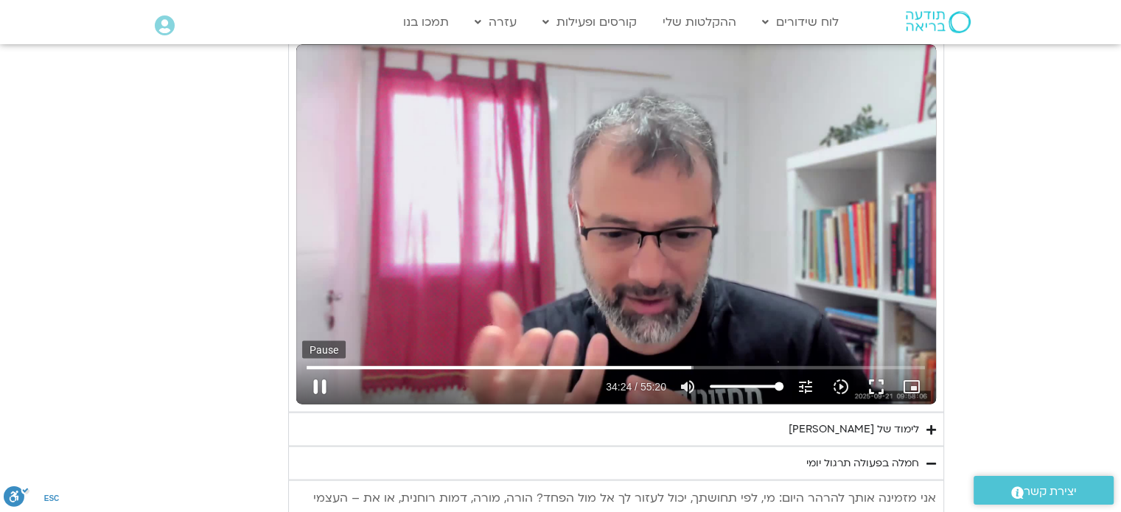
click at [321, 380] on button "pause" at bounding box center [319, 386] width 35 height 35
type input "2064.43723"
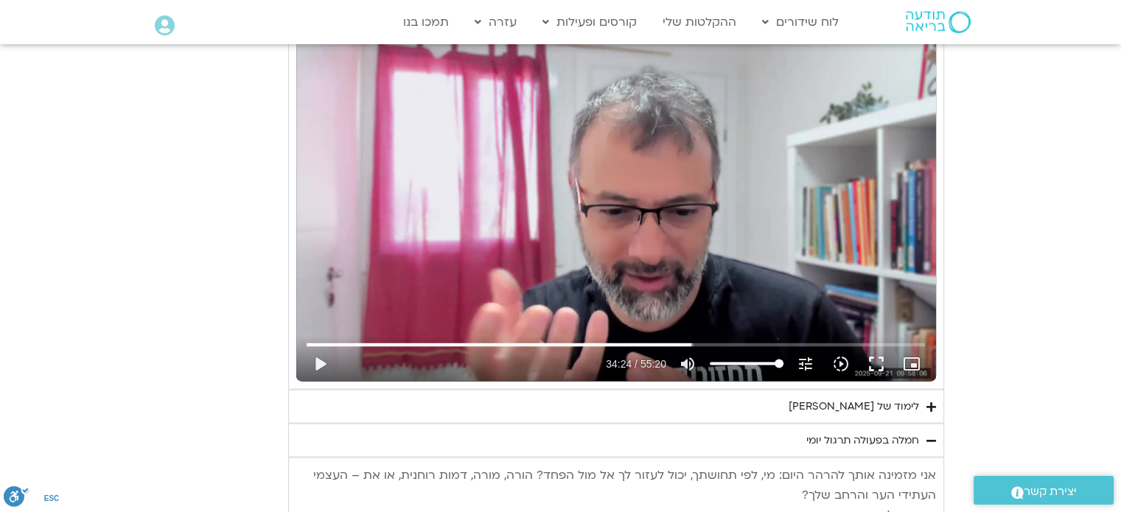
scroll to position [2757, 0]
